Goal: Information Seeking & Learning: Learn about a topic

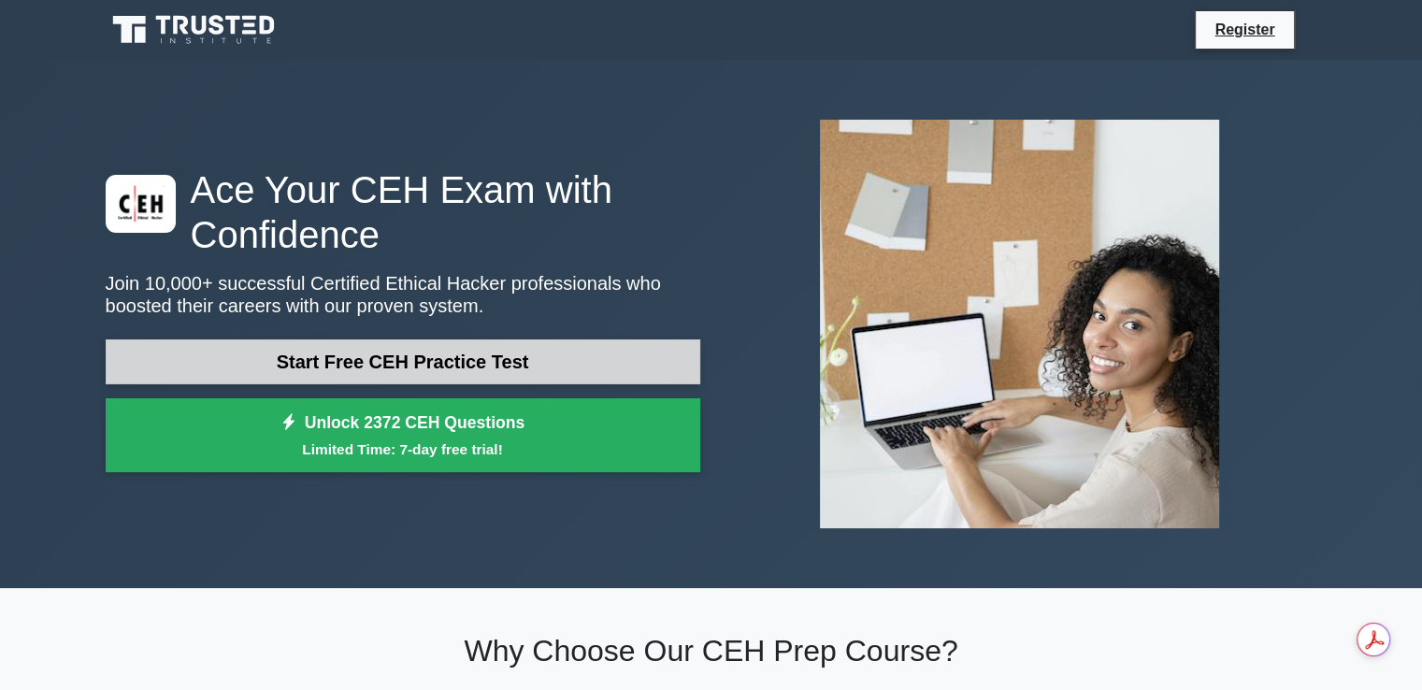
click at [341, 365] on link "Start Free CEH Practice Test" at bounding box center [403, 361] width 594 height 45
